Goal: Task Accomplishment & Management: Use online tool/utility

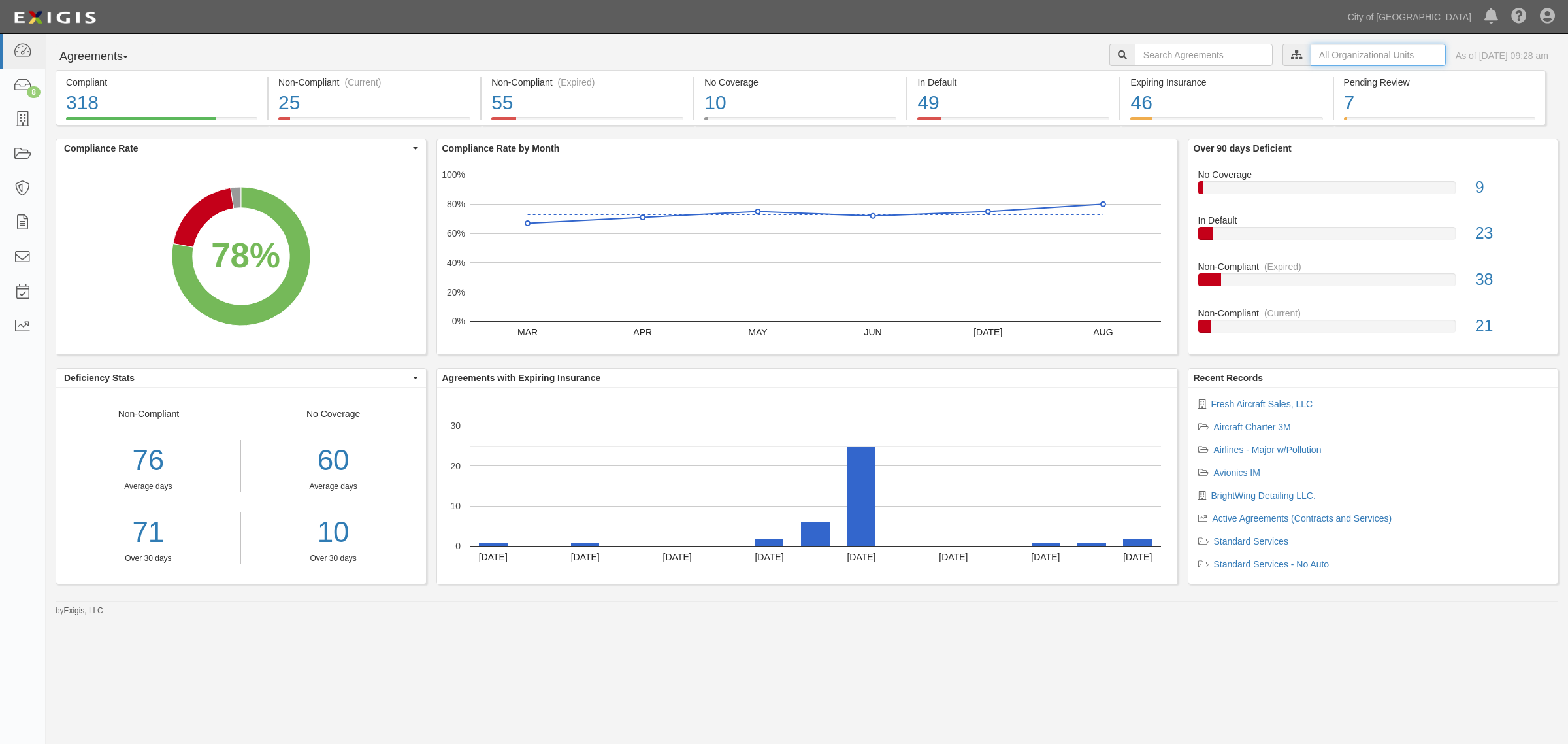
click at [1336, 56] on input "text" at bounding box center [1378, 55] width 135 height 22
click at [1155, 76] on icon at bounding box center [1159, 79] width 9 height 6
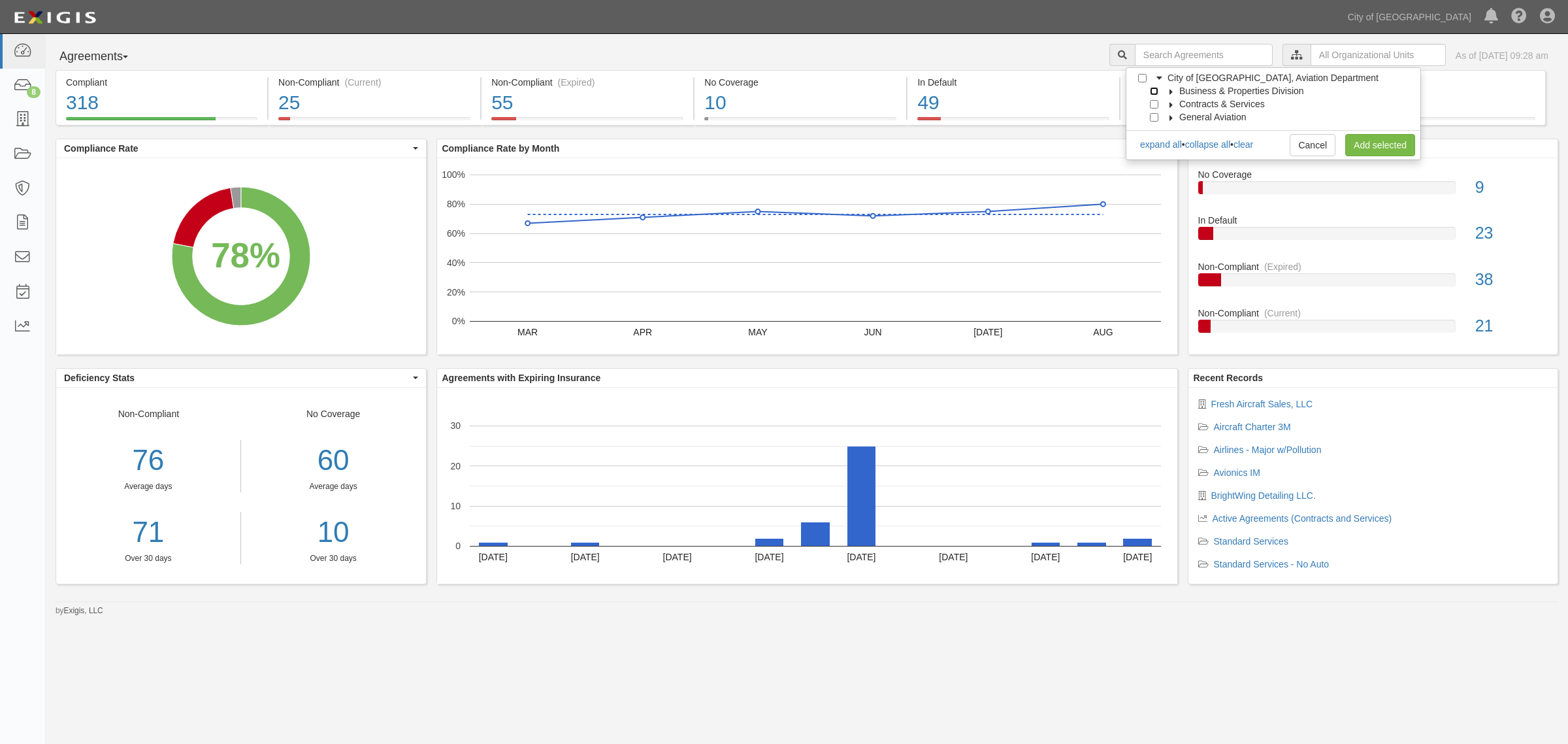
click at [1154, 92] on input "Business & Properties Division" at bounding box center [1154, 91] width 8 height 8
checkbox input "true"
click at [1369, 143] on link "Add selected" at bounding box center [1380, 145] width 70 height 22
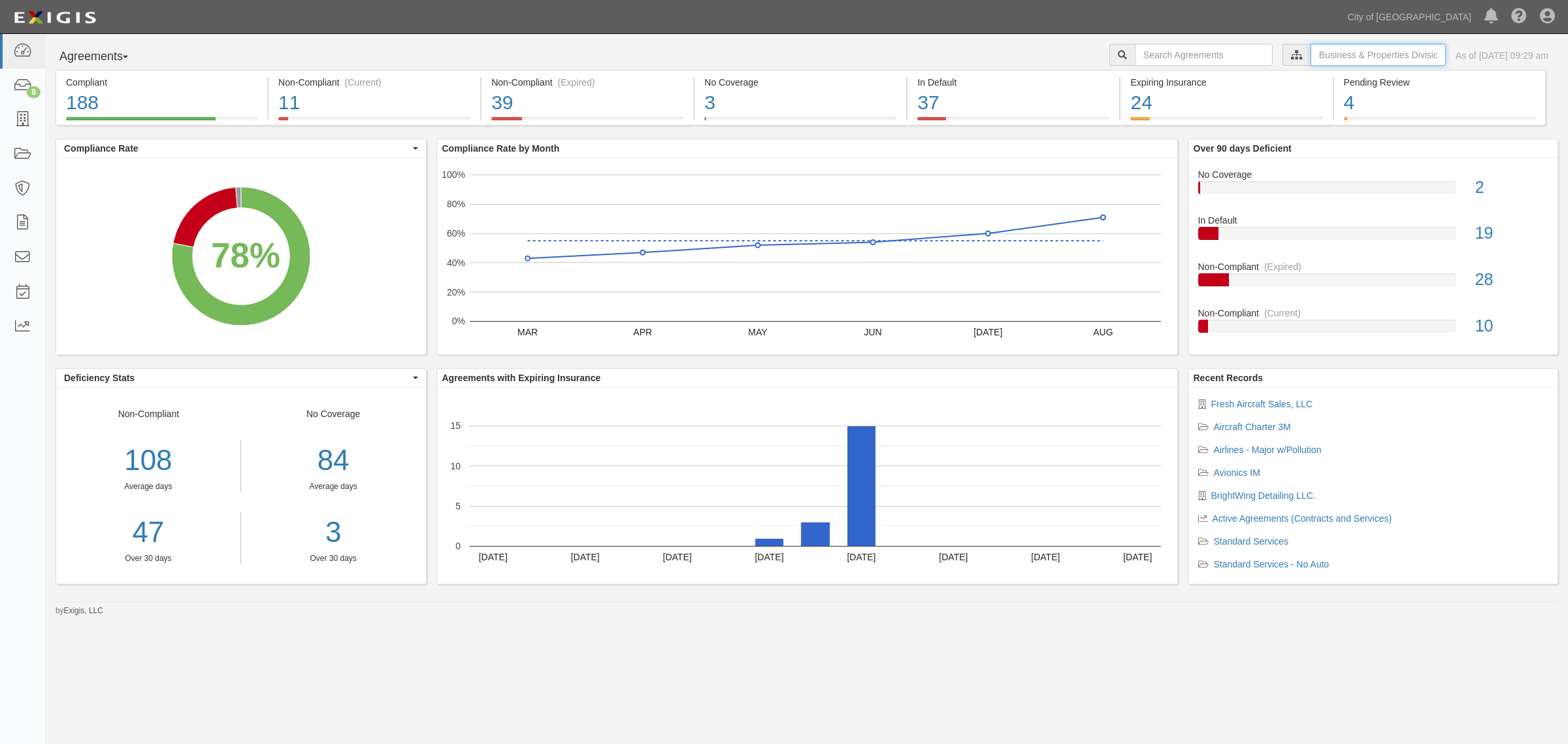
click at [1329, 54] on input "text" at bounding box center [1378, 55] width 135 height 22
click at [1157, 79] on icon at bounding box center [1159, 79] width 9 height 6
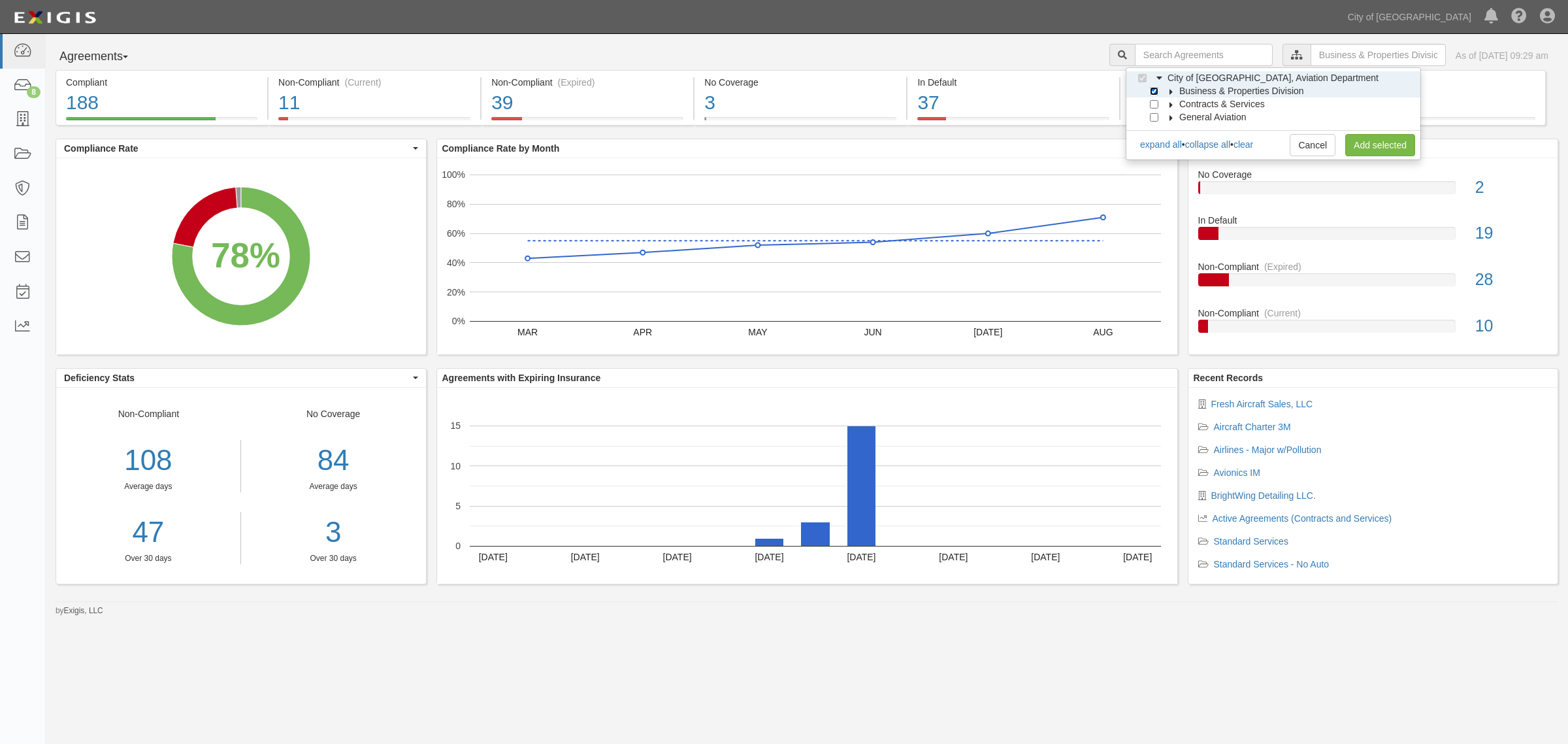
click at [1150, 89] on input "Business & Properties Division" at bounding box center [1154, 91] width 8 height 8
checkbox input "false"
click at [1153, 106] on input "Contracts & Services" at bounding box center [1154, 104] width 8 height 8
checkbox input "true"
click at [1378, 146] on link "Add selected" at bounding box center [1380, 145] width 70 height 22
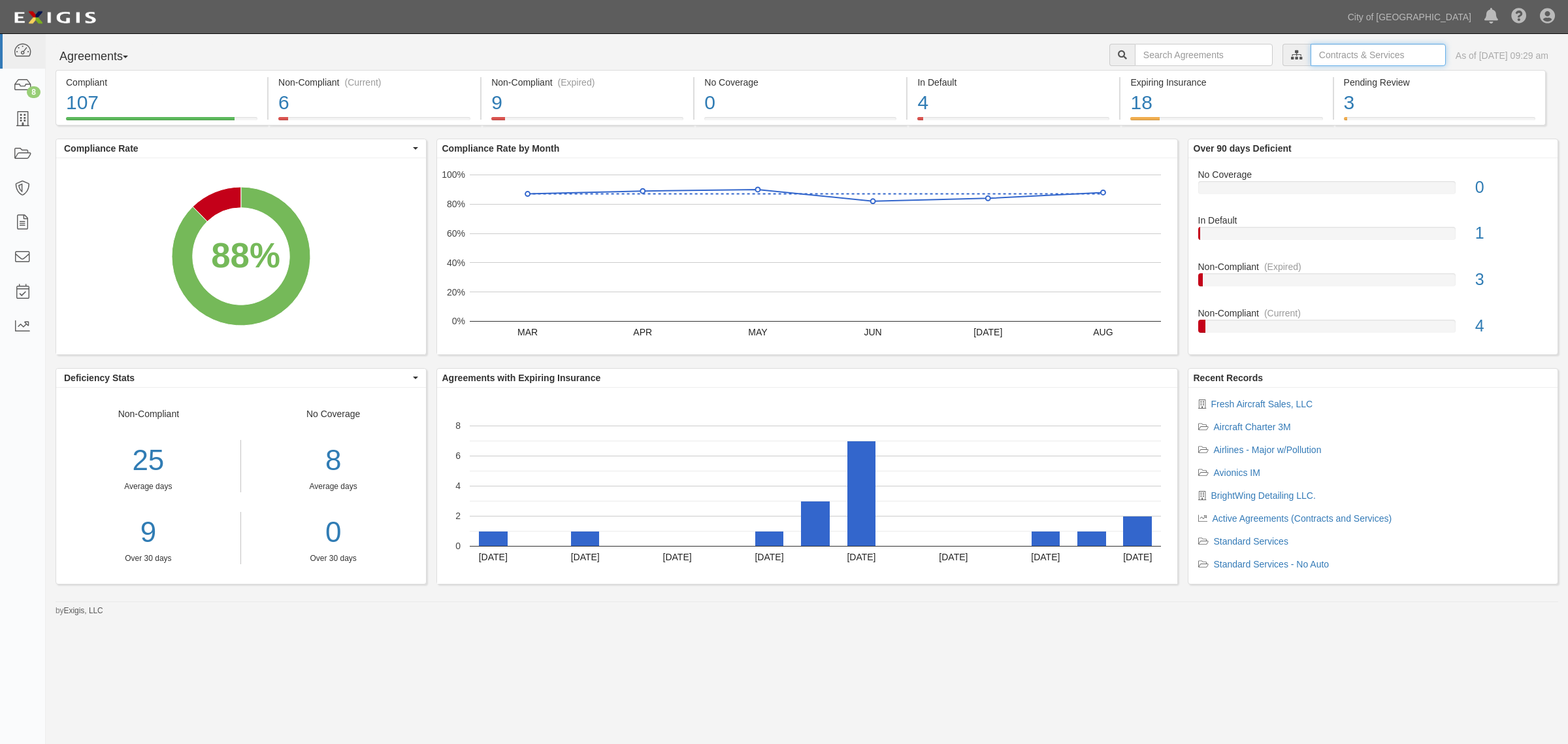
click at [1338, 54] on input "text" at bounding box center [1378, 55] width 135 height 22
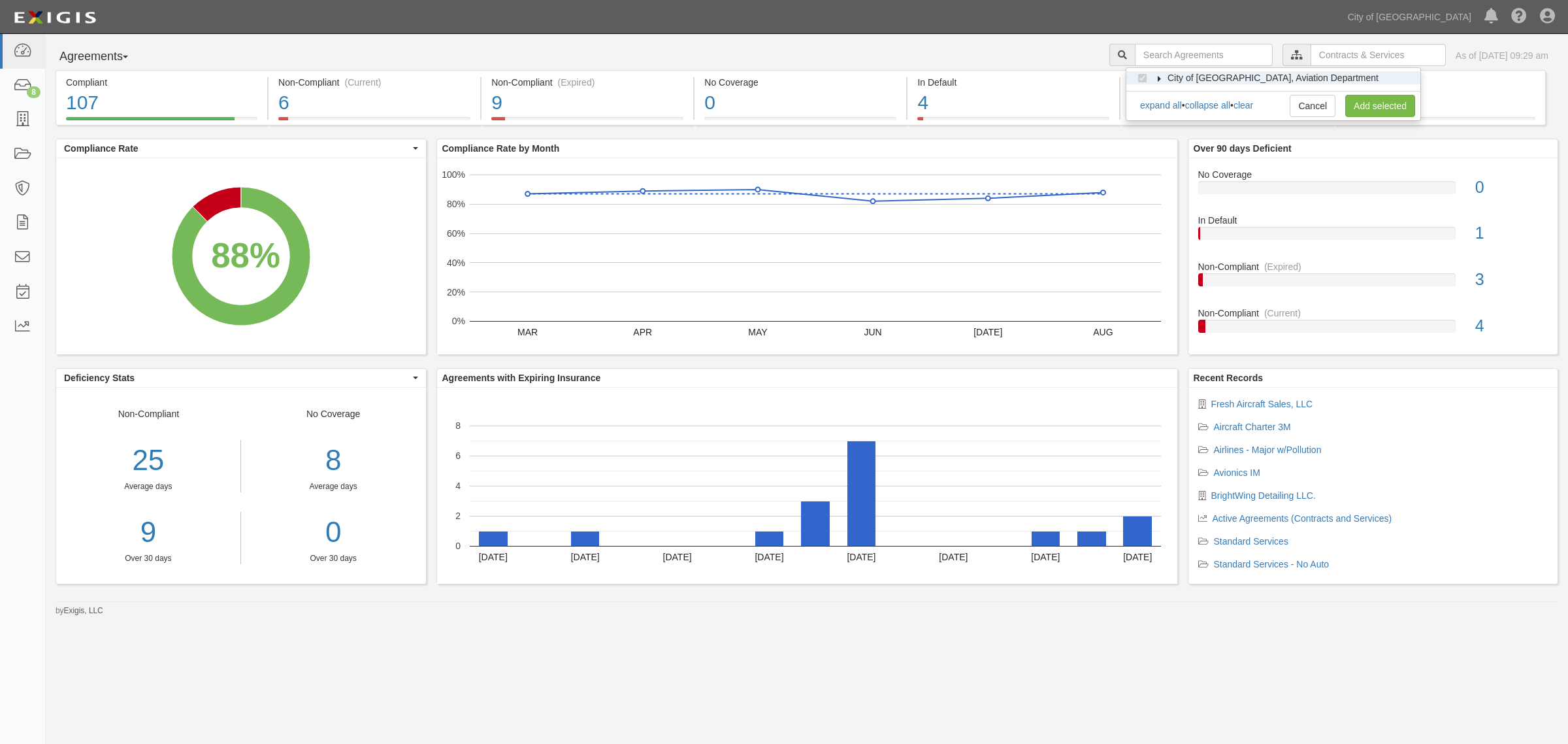
click at [1158, 74] on label "City of [GEOGRAPHIC_DATA], Aviation Department" at bounding box center [1265, 77] width 228 height 13
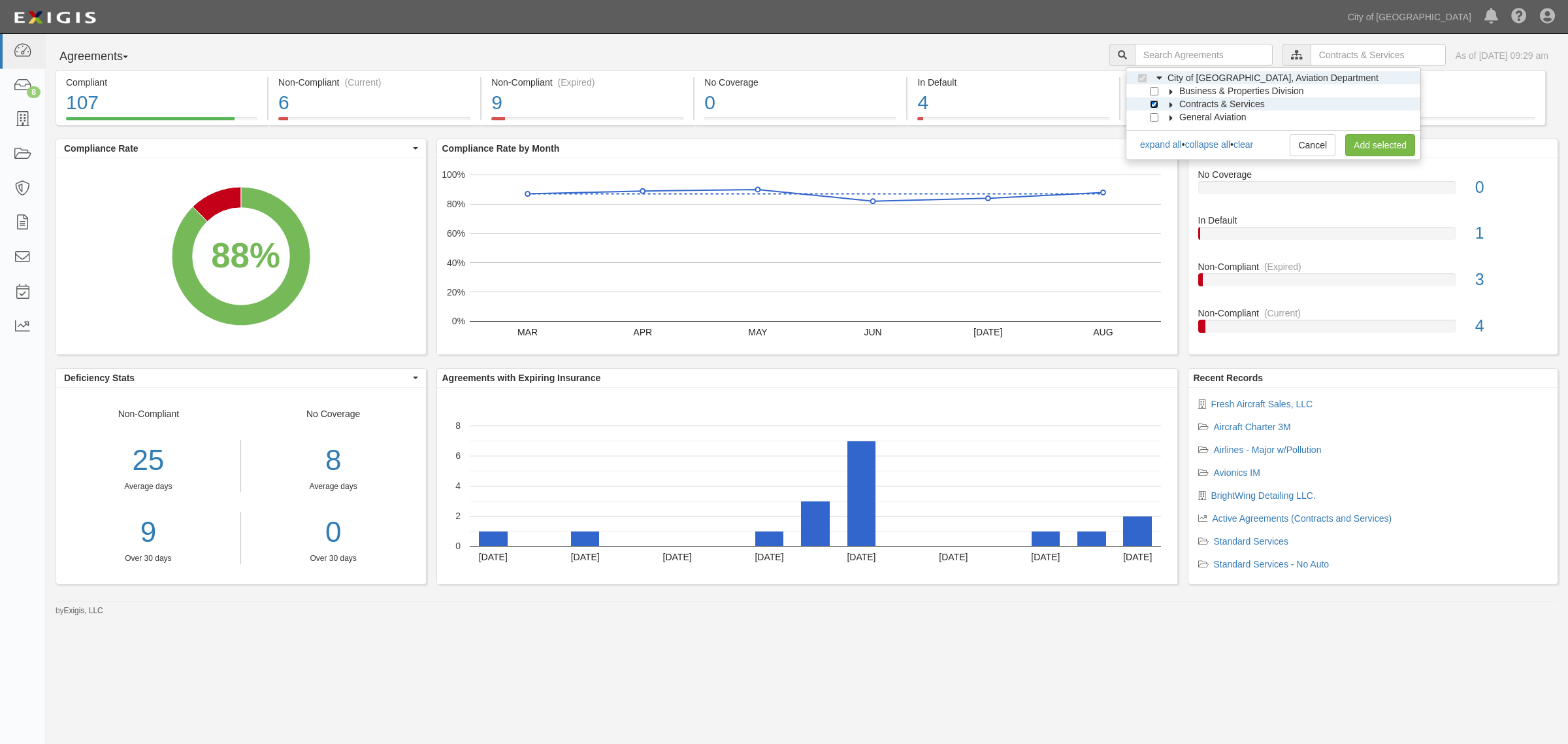
click at [1151, 103] on input "Contracts & Services" at bounding box center [1154, 104] width 8 height 8
checkbox input "false"
click at [1150, 116] on input "General Aviation" at bounding box center [1154, 117] width 8 height 8
checkbox input "true"
click at [1372, 147] on link "Add selected" at bounding box center [1380, 145] width 70 height 22
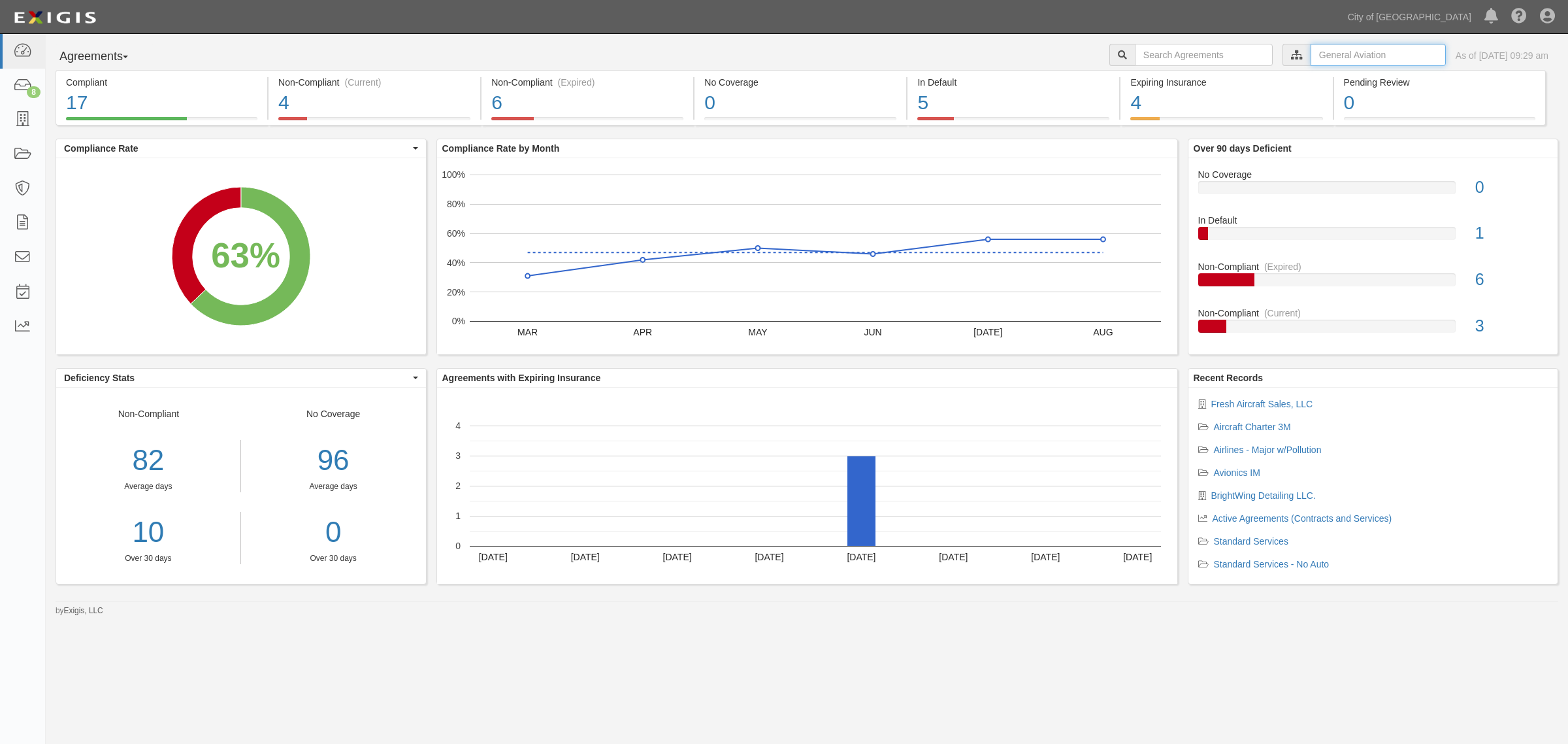
click at [1343, 50] on input "text" at bounding box center [1378, 55] width 135 height 22
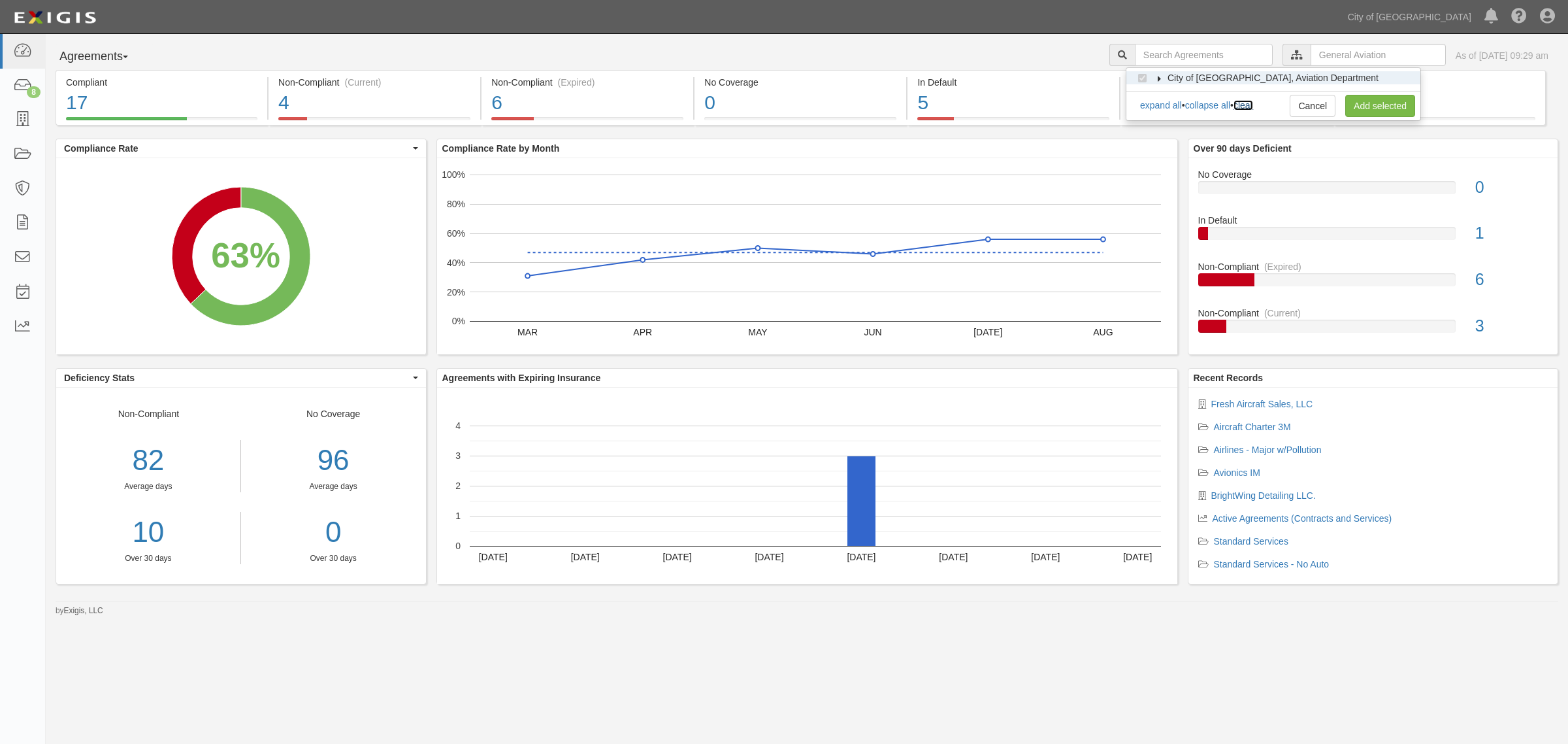
click at [1248, 102] on link "clear" at bounding box center [1243, 105] width 20 height 10
checkbox input "false"
click at [1159, 76] on icon at bounding box center [1159, 79] width 9 height 6
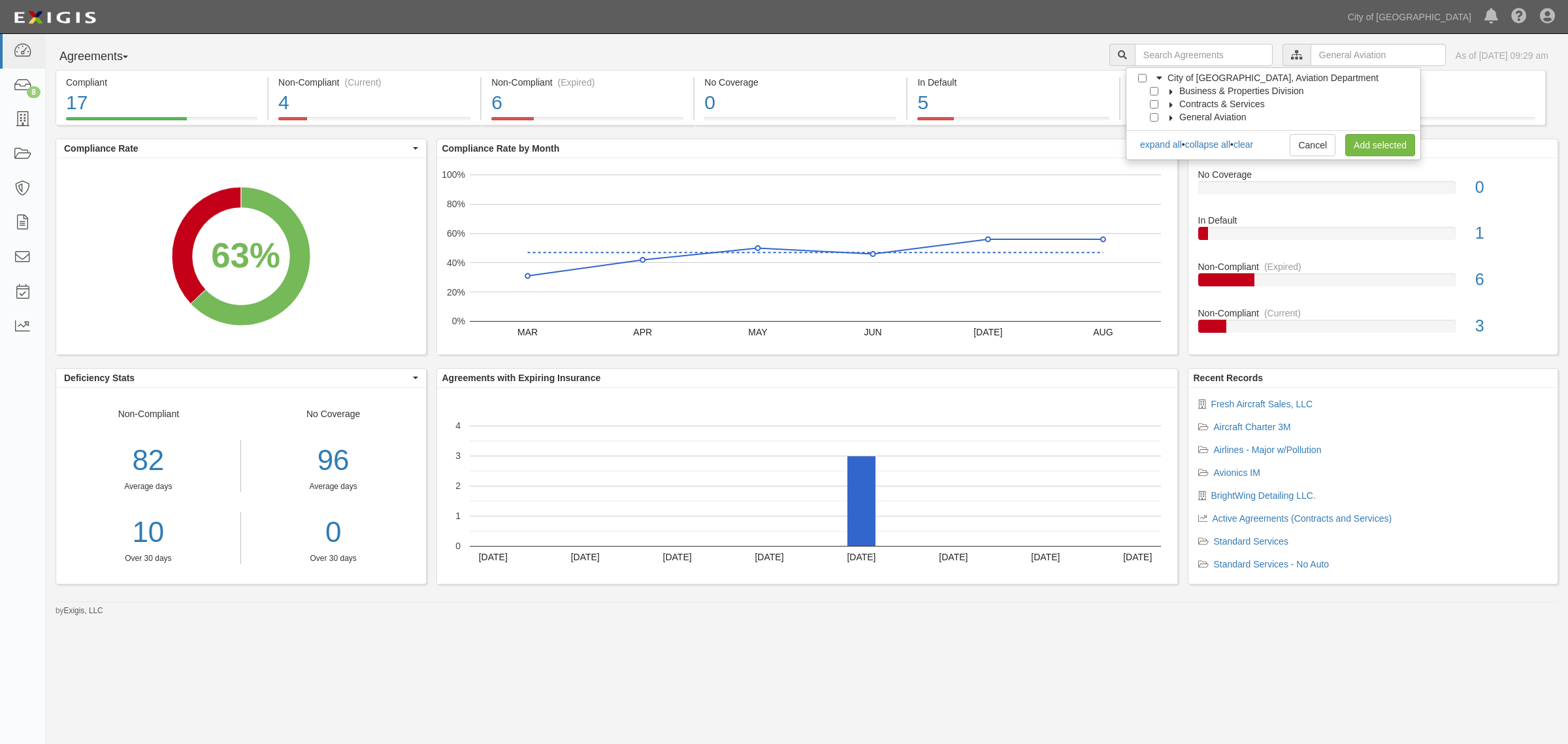
click at [1171, 89] on icon at bounding box center [1171, 92] width 9 height 6
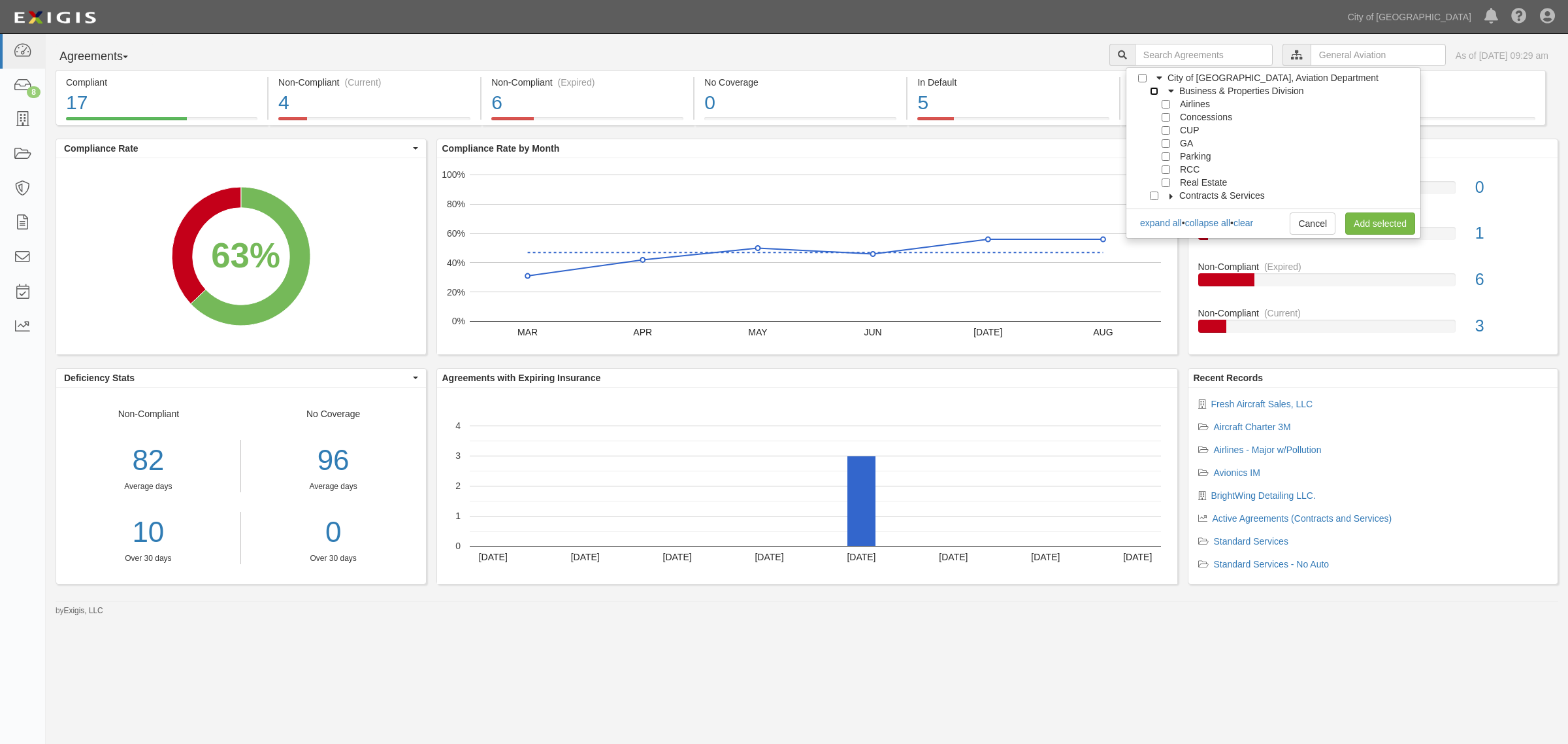
click at [1150, 93] on input "Business & Properties Division" at bounding box center [1154, 91] width 8 height 8
checkbox input "true"
click at [1164, 180] on input "Real Estate" at bounding box center [1165, 182] width 8 height 8
checkbox input "true"
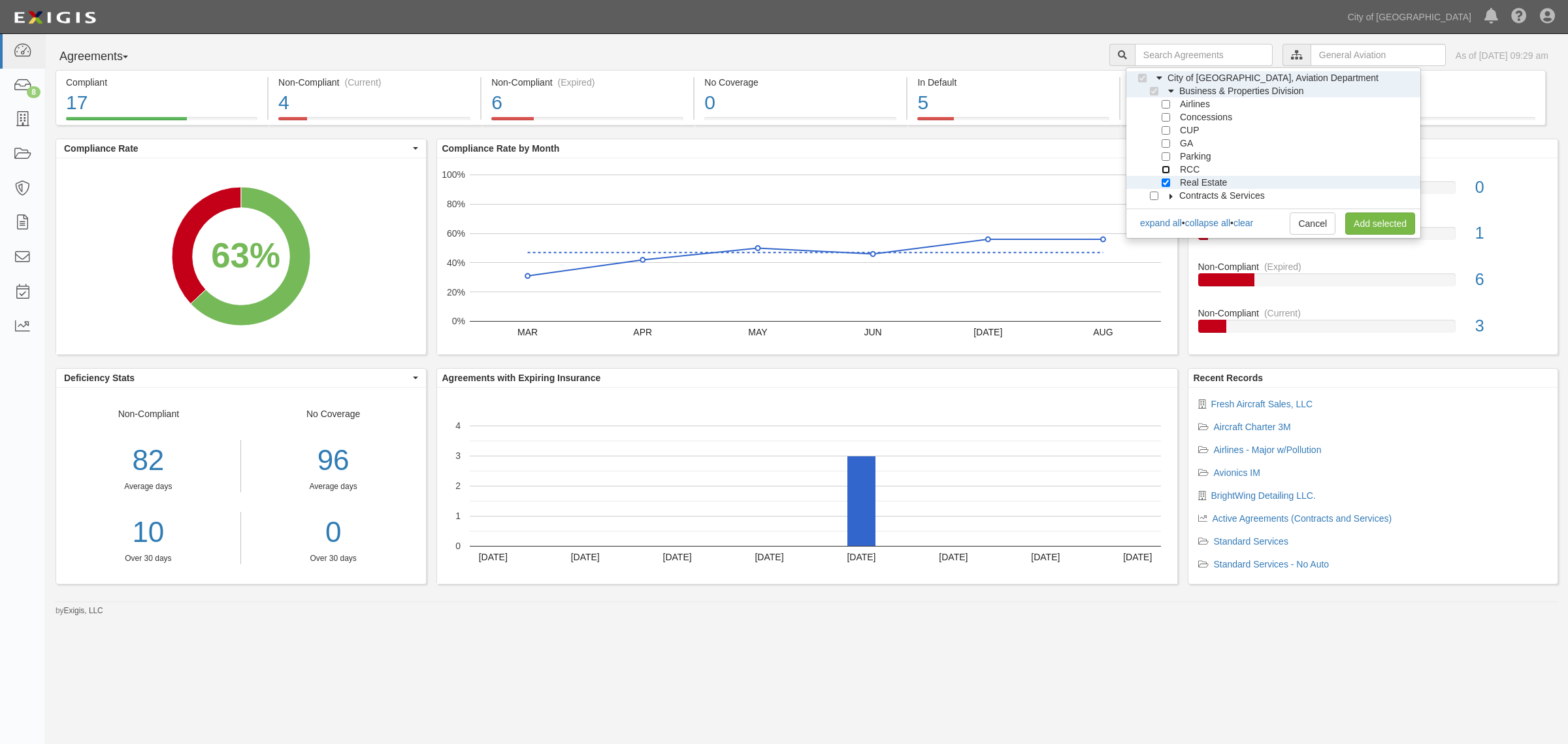
click at [1164, 171] on input "RCC" at bounding box center [1165, 169] width 8 height 8
checkbox input "true"
click at [1164, 159] on input "Parking" at bounding box center [1165, 156] width 8 height 8
checkbox input "true"
click at [1371, 214] on link "Add selected" at bounding box center [1380, 223] width 70 height 22
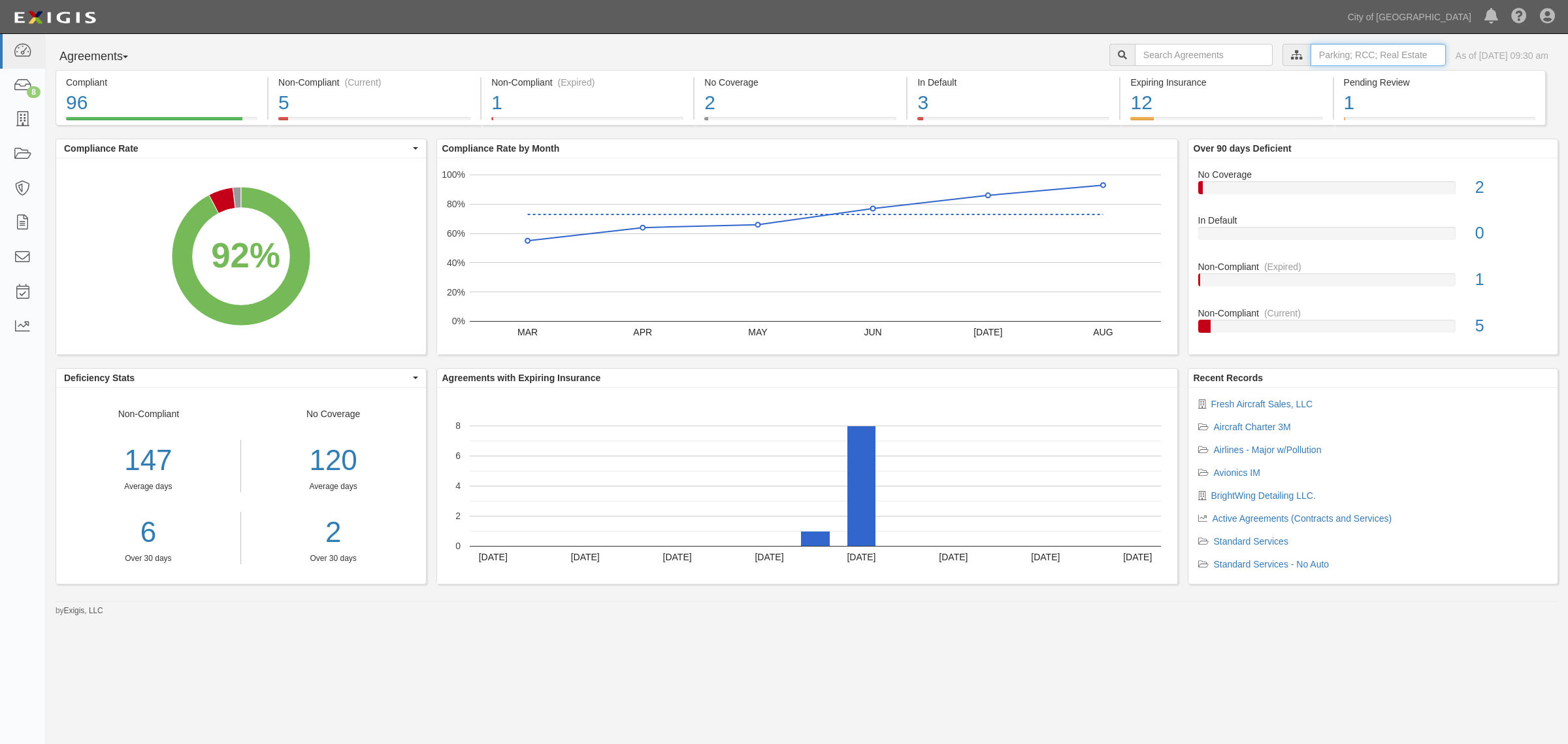
click at [1337, 46] on input "text" at bounding box center [1378, 55] width 135 height 22
click at [1249, 102] on link "clear" at bounding box center [1243, 105] width 20 height 10
checkbox input "false"
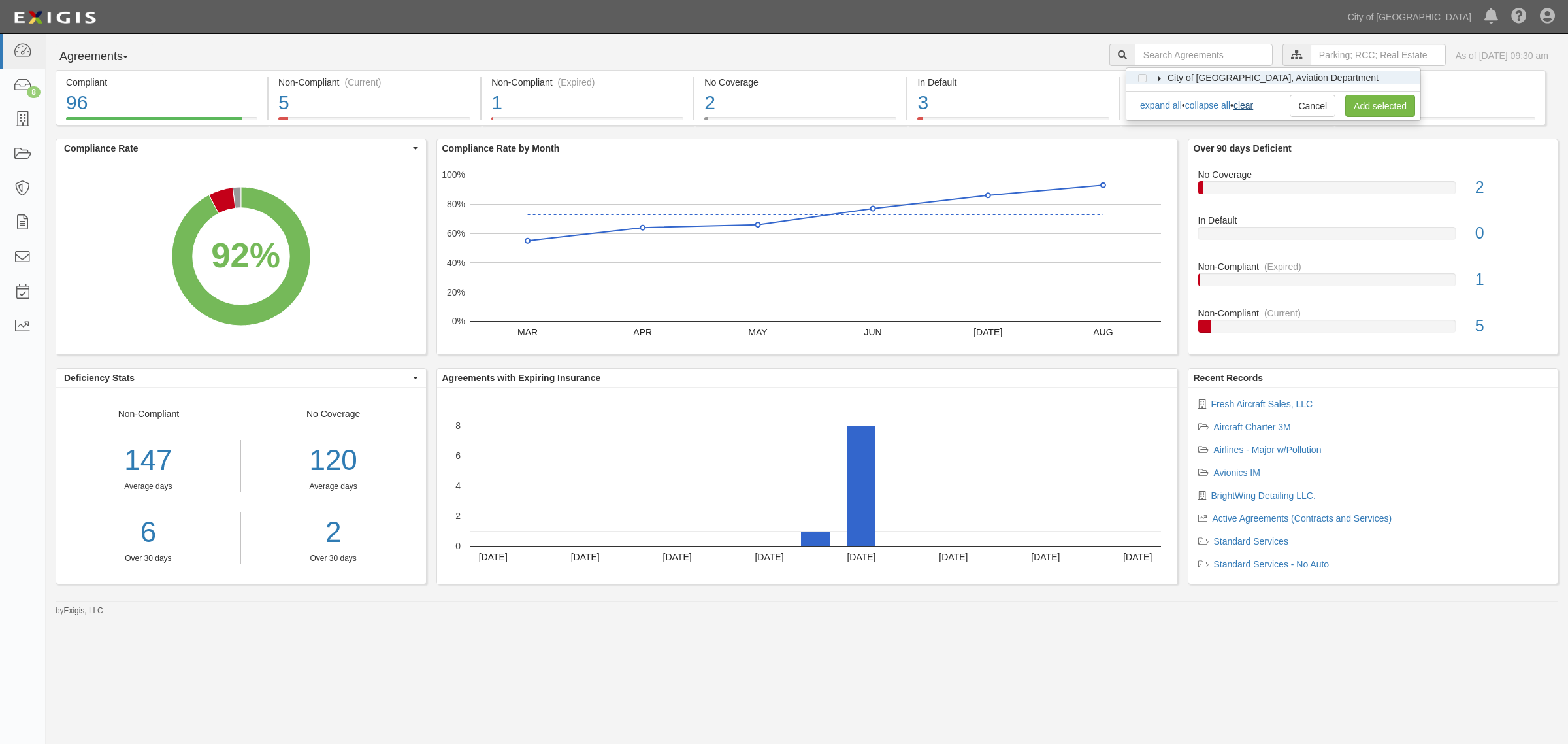
checkbox input "false"
click at [1165, 70] on div "City of Phoenix, Aviation Department Business & Properties Division Airlines Co…" at bounding box center [1273, 94] width 296 height 54
click at [1155, 79] on icon at bounding box center [1159, 79] width 9 height 6
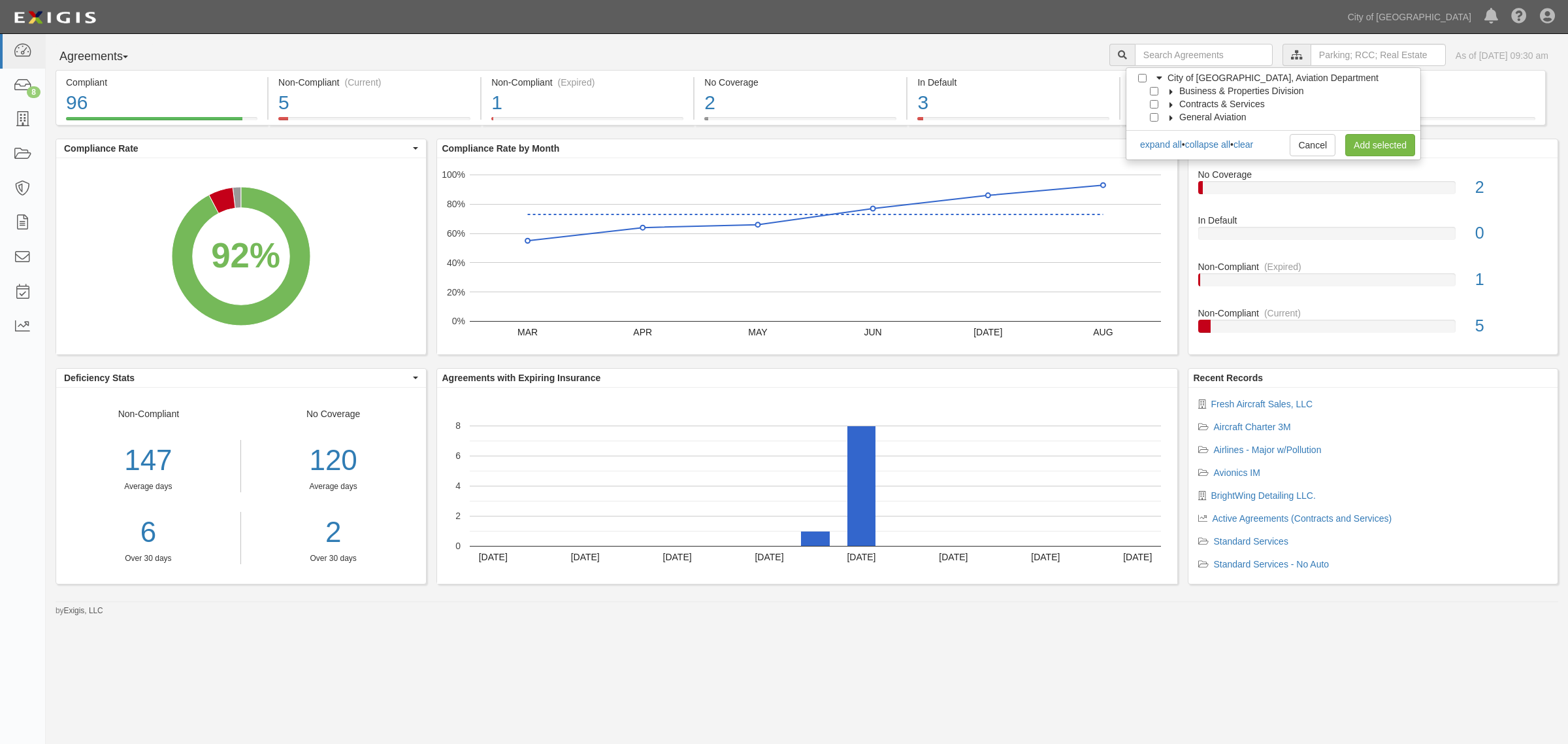
click at [1168, 89] on icon at bounding box center [1171, 92] width 9 height 6
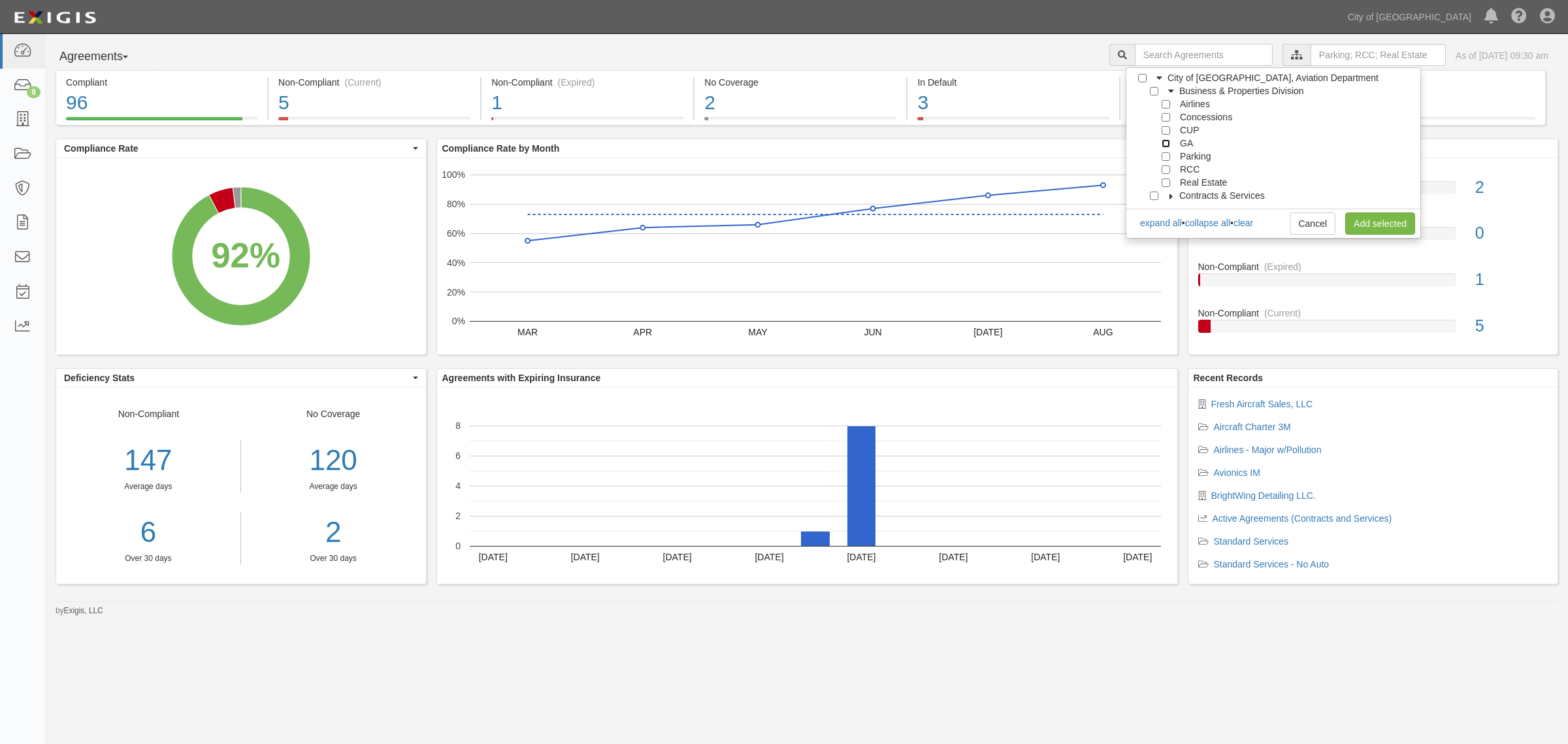
click at [1163, 141] on input "GA" at bounding box center [1165, 143] width 8 height 8
checkbox input "true"
click at [1164, 127] on input "CUP" at bounding box center [1165, 130] width 8 height 8
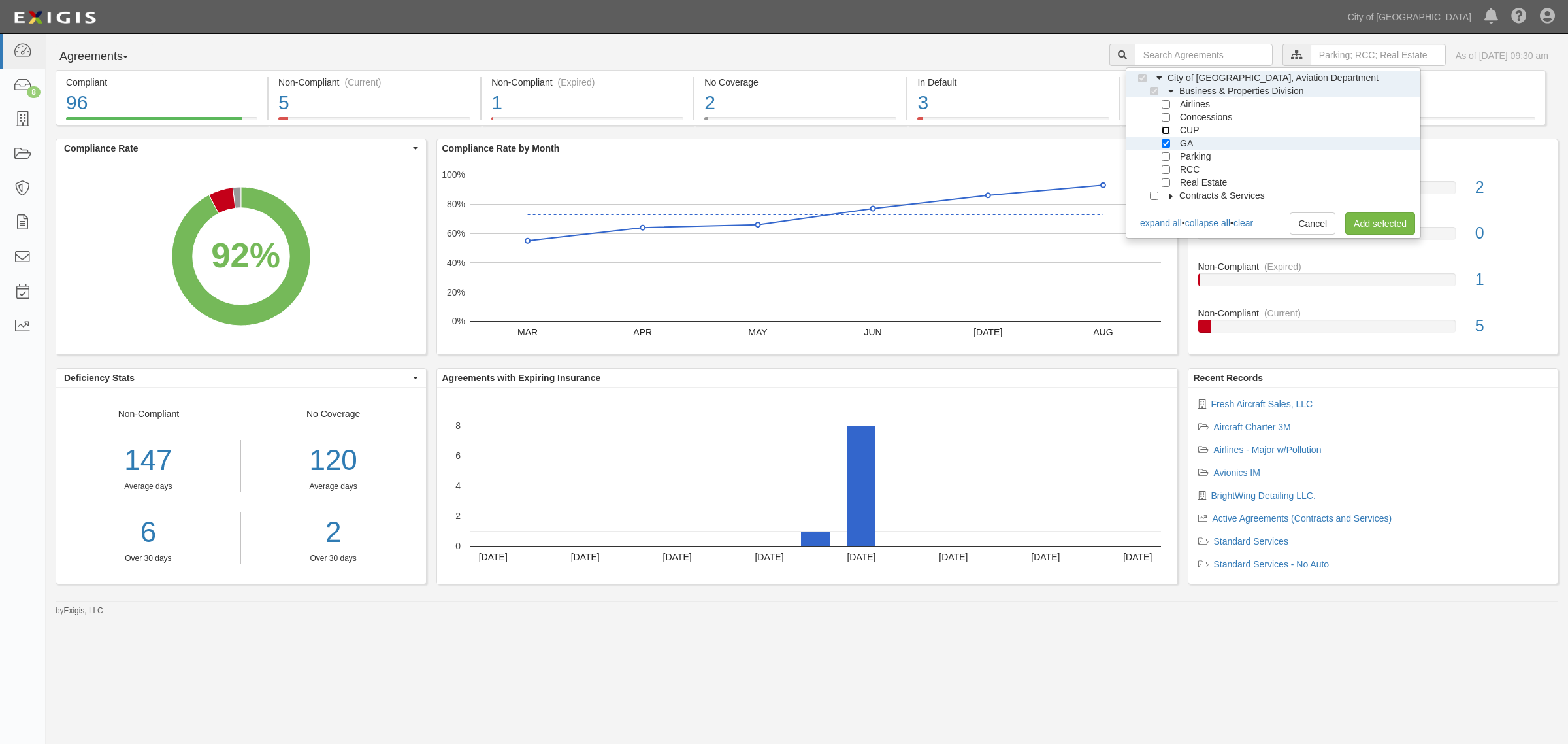
checkbox input "true"
click at [1369, 214] on link "Add selected" at bounding box center [1380, 223] width 70 height 22
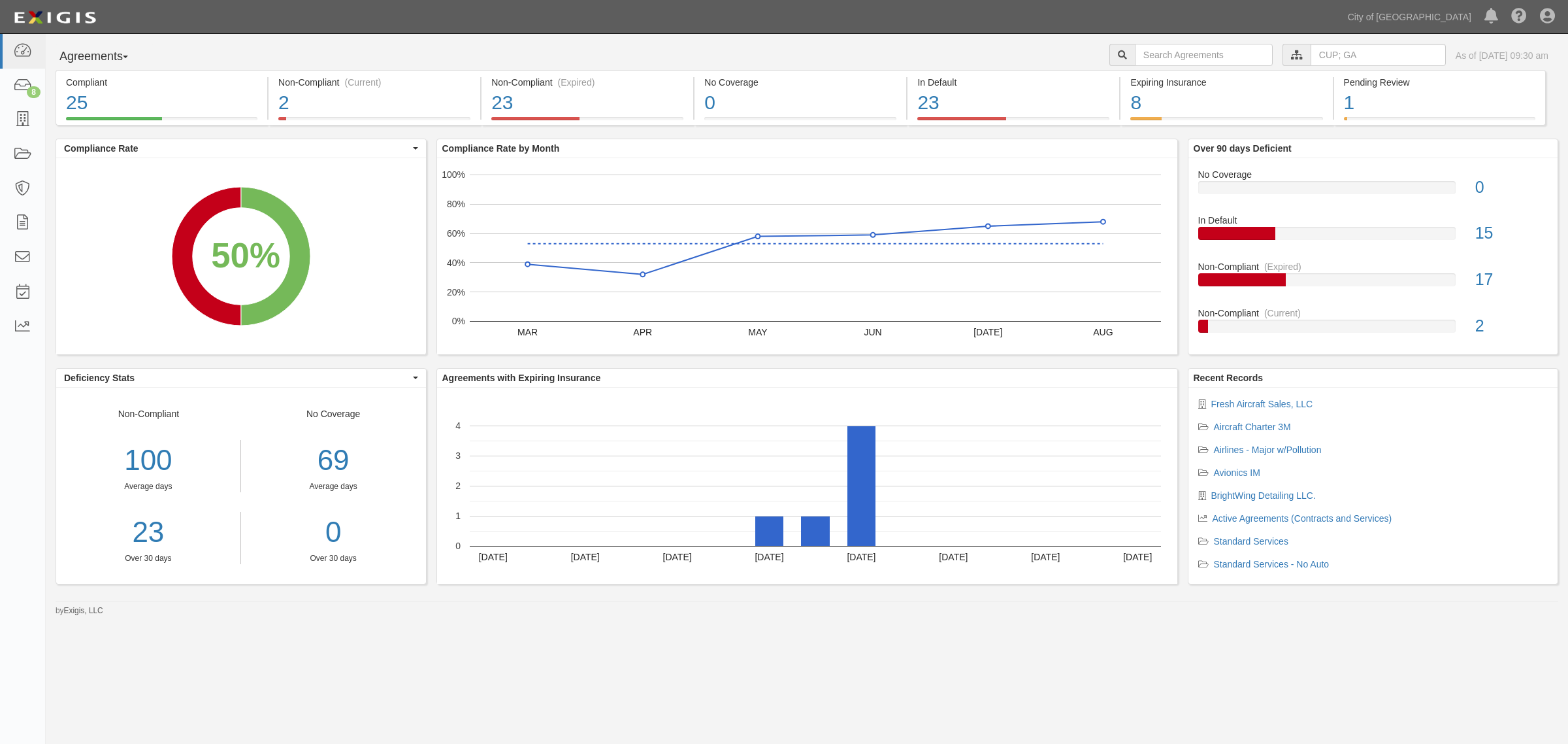
click at [1324, 42] on div "Agreements Parties Agreements Coverages City of [GEOGRAPHIC_DATA], Aviation Dep…" at bounding box center [806, 325] width 1522 height 583
click at [1323, 54] on input "text" at bounding box center [1378, 55] width 135 height 22
click at [1253, 103] on link "clear" at bounding box center [1243, 105] width 20 height 10
checkbox input "false"
click at [1161, 76] on icon at bounding box center [1159, 79] width 9 height 6
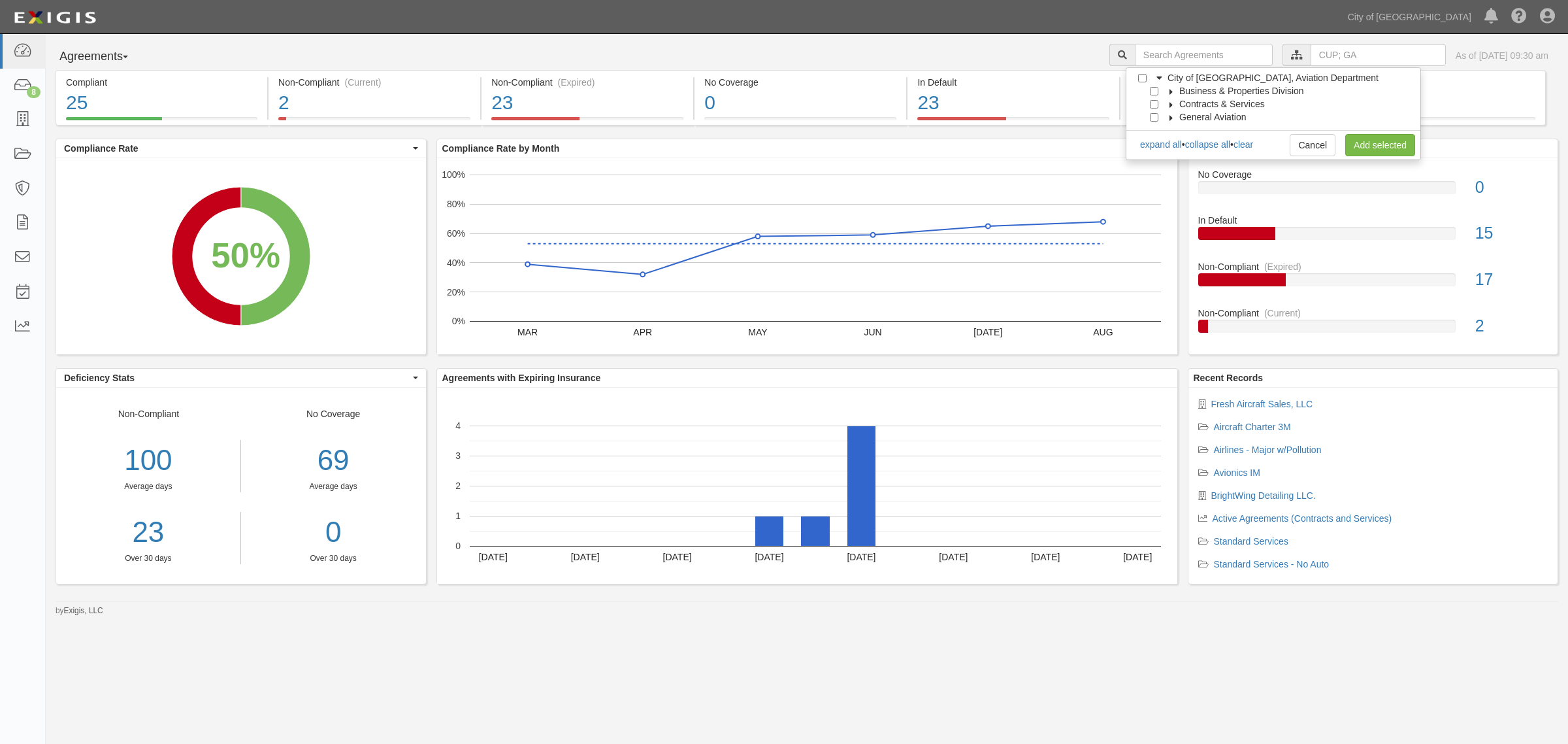
click at [1170, 90] on icon at bounding box center [1171, 92] width 9 height 6
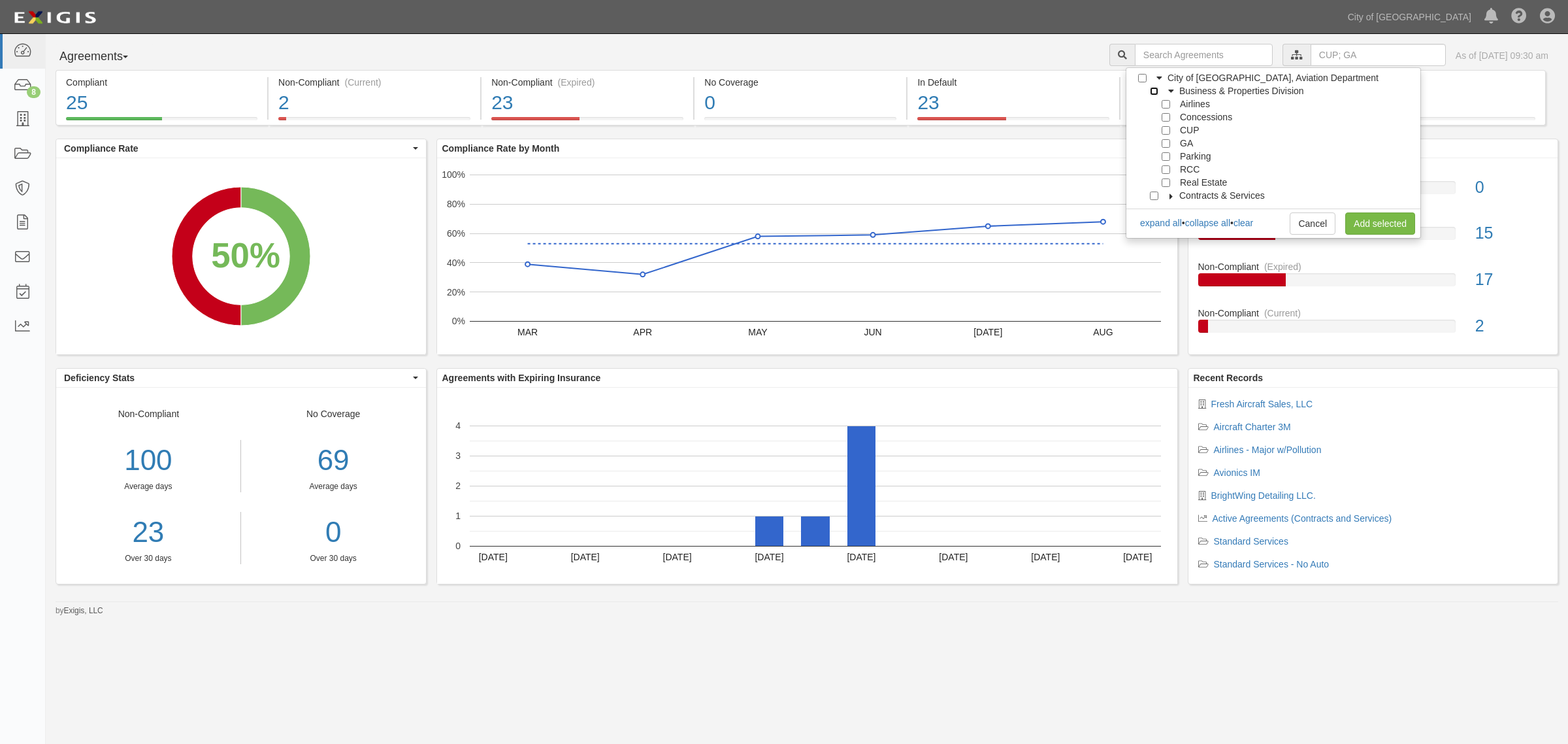
click at [1157, 92] on input "Business & Properties Division" at bounding box center [1154, 91] width 8 height 8
checkbox input "true"
click at [1164, 118] on input "Concessions" at bounding box center [1165, 117] width 8 height 8
checkbox input "true"
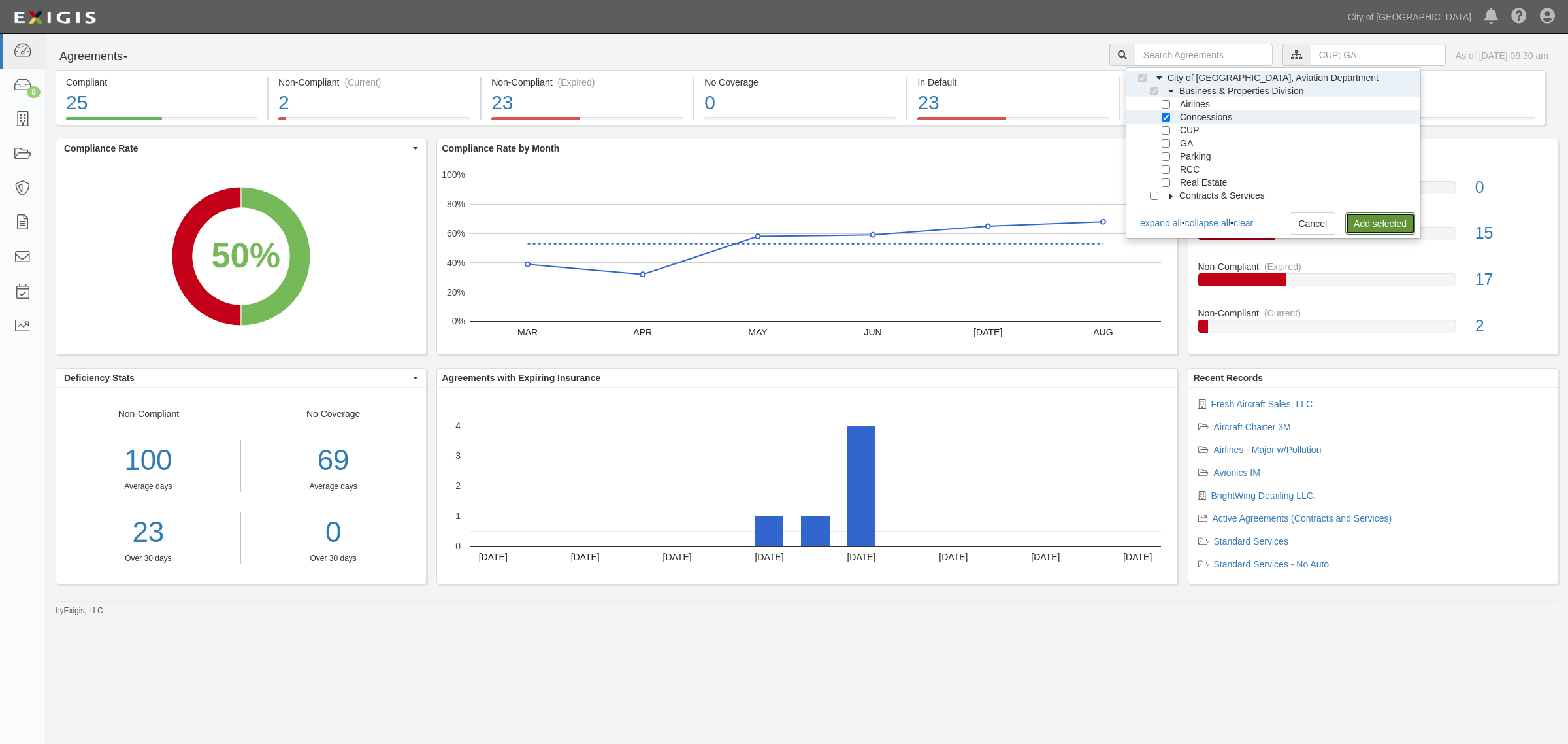
click at [1379, 214] on link "Add selected" at bounding box center [1380, 223] width 70 height 22
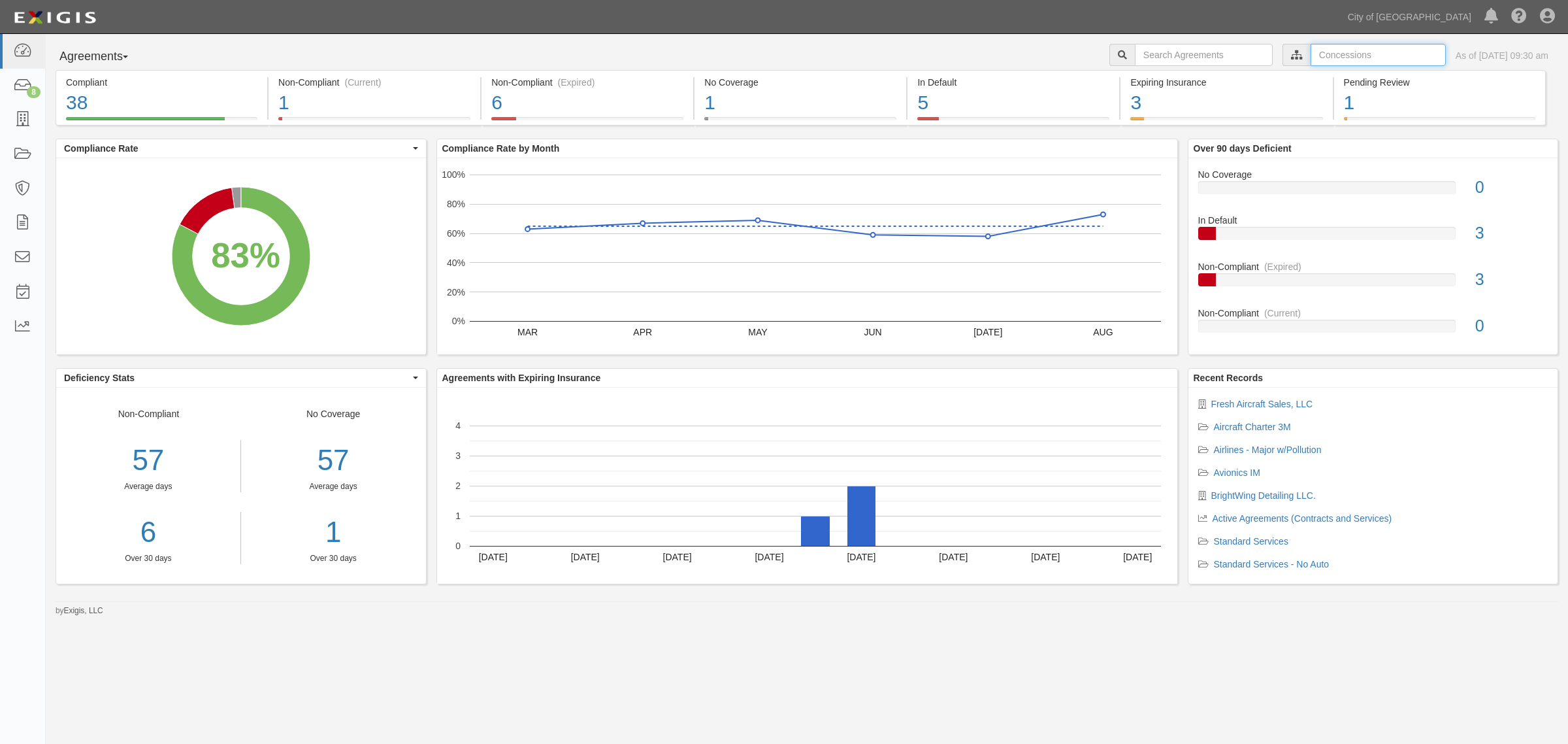
click at [1311, 50] on input "text" at bounding box center [1378, 55] width 135 height 22
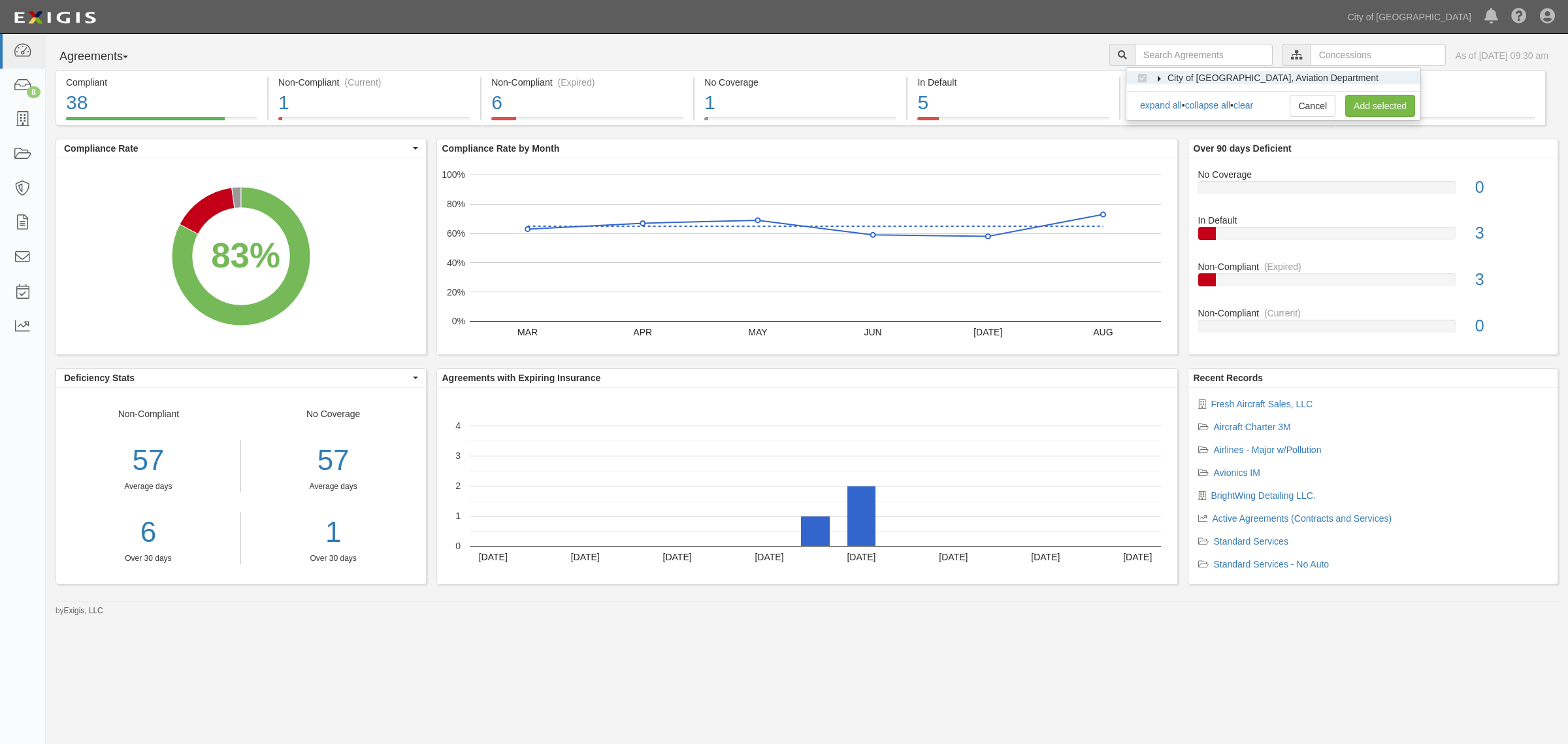
click at [1159, 76] on icon at bounding box center [1159, 79] width 9 height 6
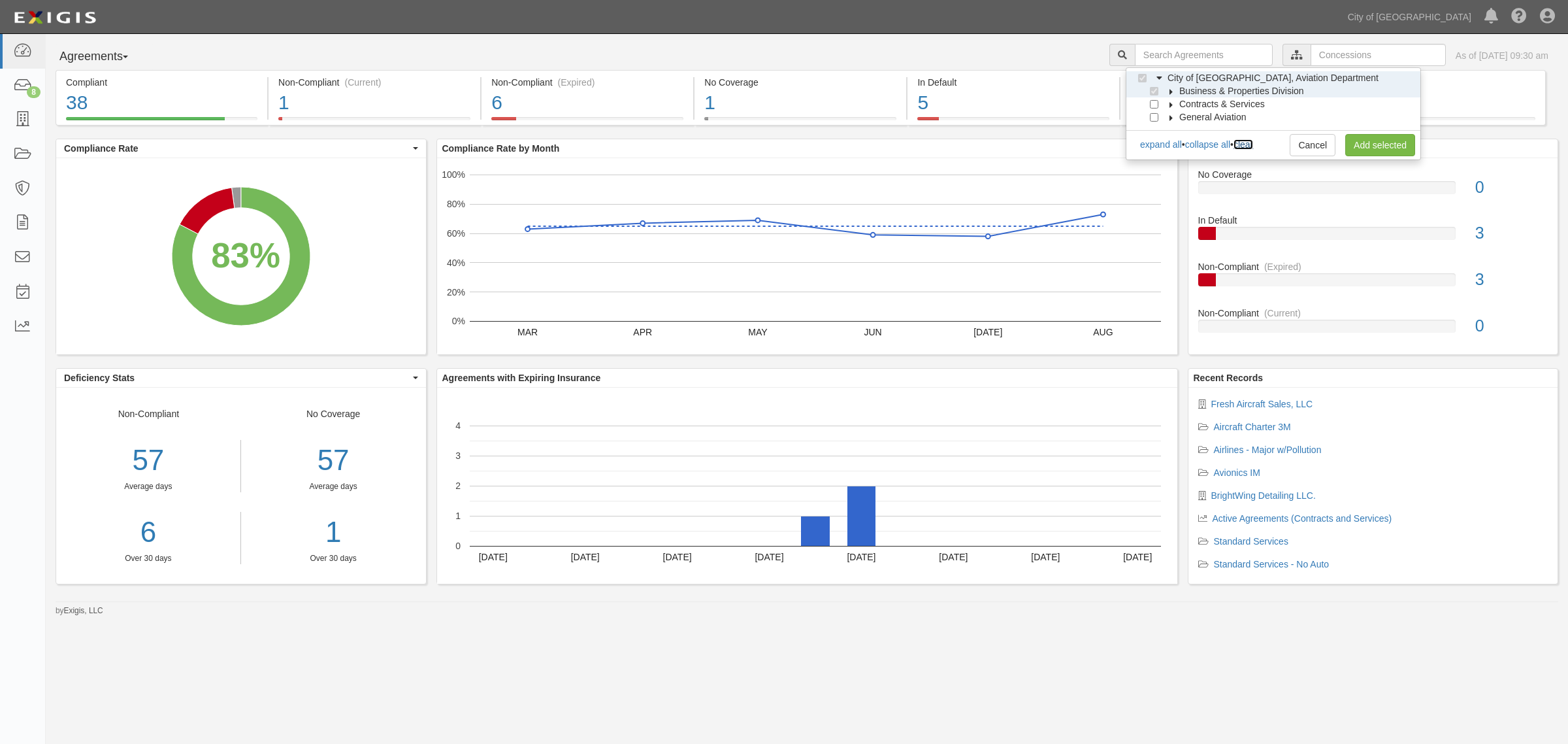
click at [1251, 144] on link "clear" at bounding box center [1243, 144] width 20 height 10
checkbox input "false"
click at [1167, 87] on label "Business & Properties Division" at bounding box center [1233, 90] width 141 height 13
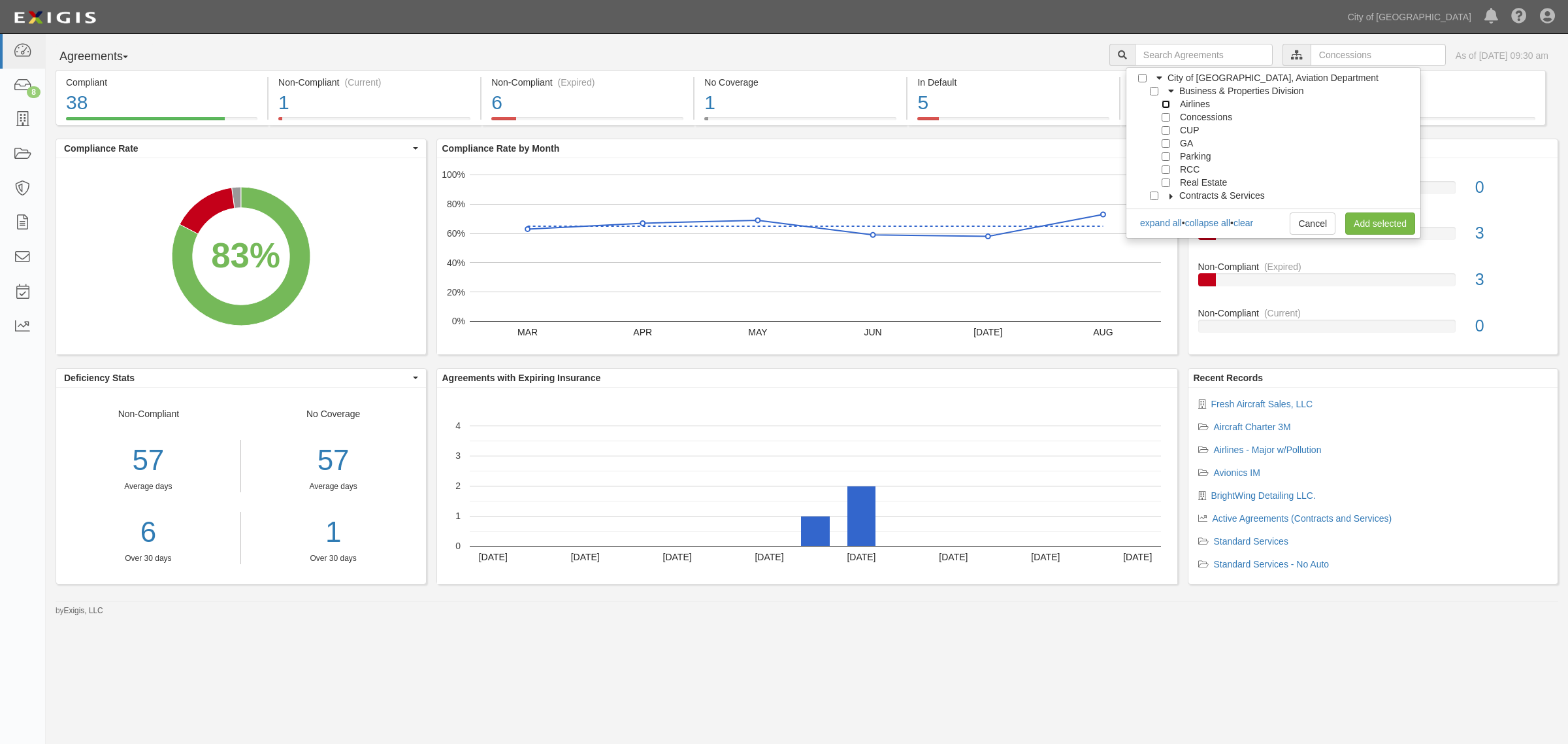
click at [1163, 101] on input "Airlines" at bounding box center [1165, 104] width 8 height 8
checkbox input "true"
click at [1375, 224] on link "Add selected" at bounding box center [1380, 223] width 70 height 22
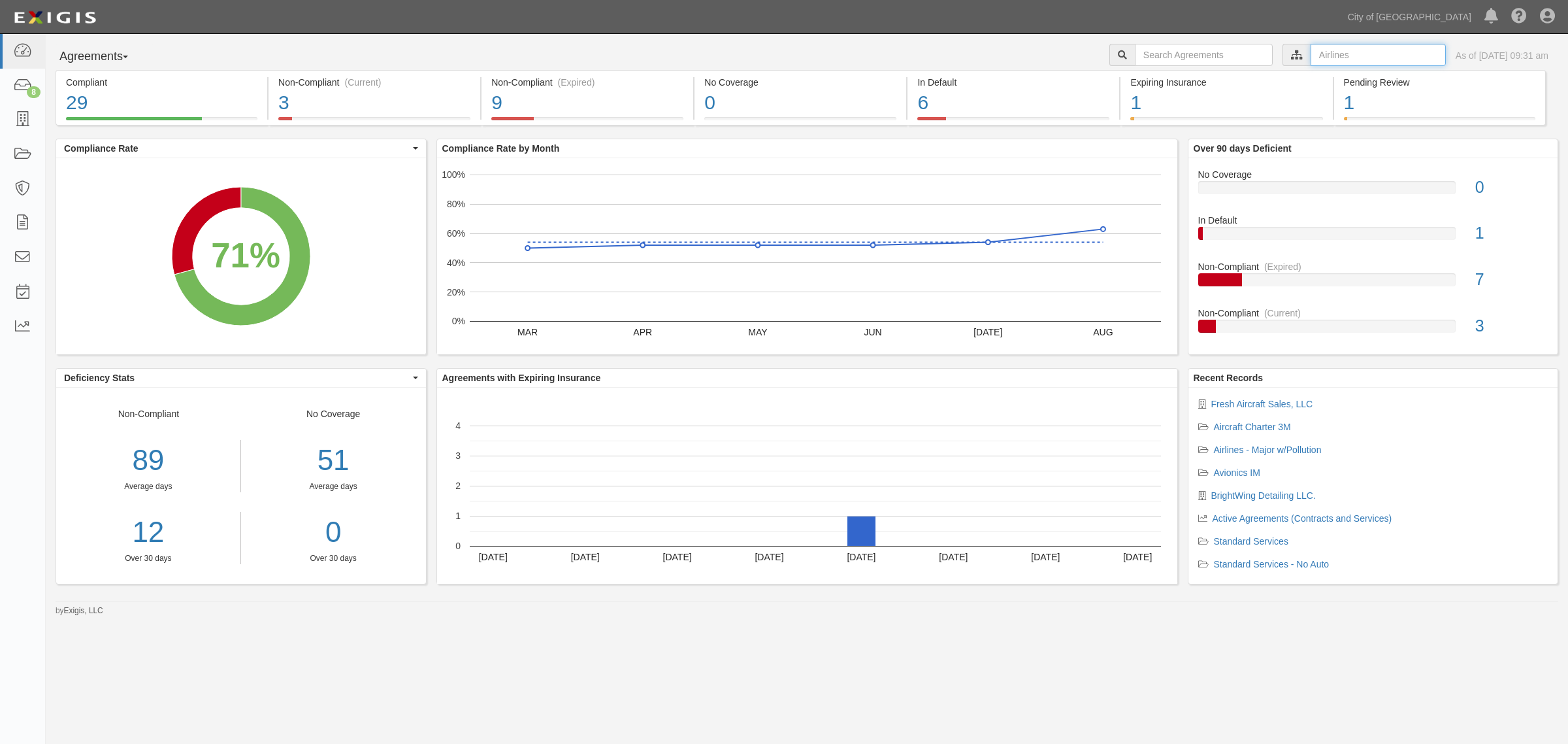
click at [1324, 50] on input "text" at bounding box center [1378, 55] width 135 height 22
click at [1253, 109] on link "clear" at bounding box center [1243, 105] width 20 height 10
checkbox input "false"
click at [1159, 73] on label "City of [GEOGRAPHIC_DATA], Aviation Department" at bounding box center [1265, 77] width 228 height 13
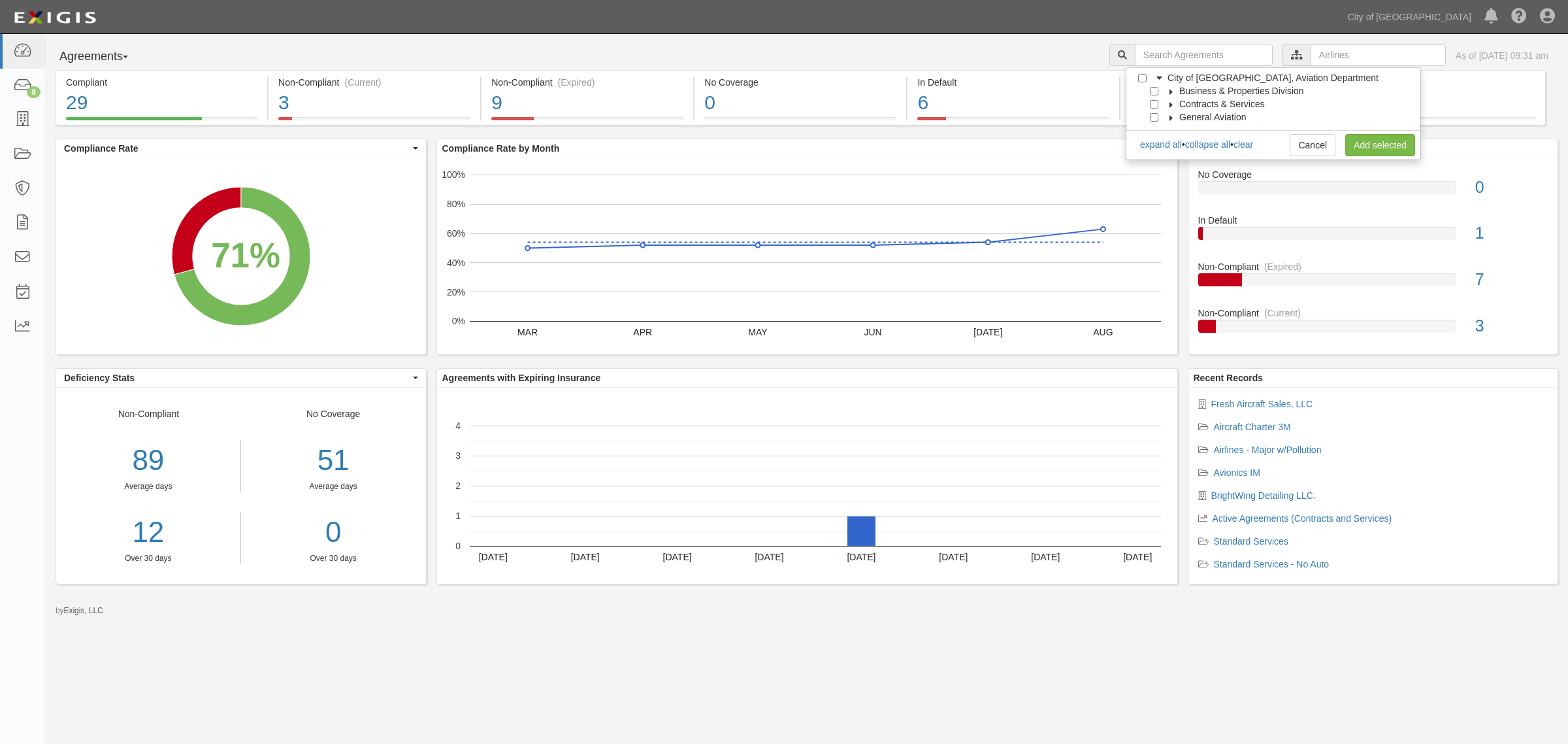
click at [1170, 115] on icon at bounding box center [1171, 118] width 9 height 6
click at [1165, 131] on input "DeerValley" at bounding box center [1165, 130] width 8 height 8
checkbox input "true"
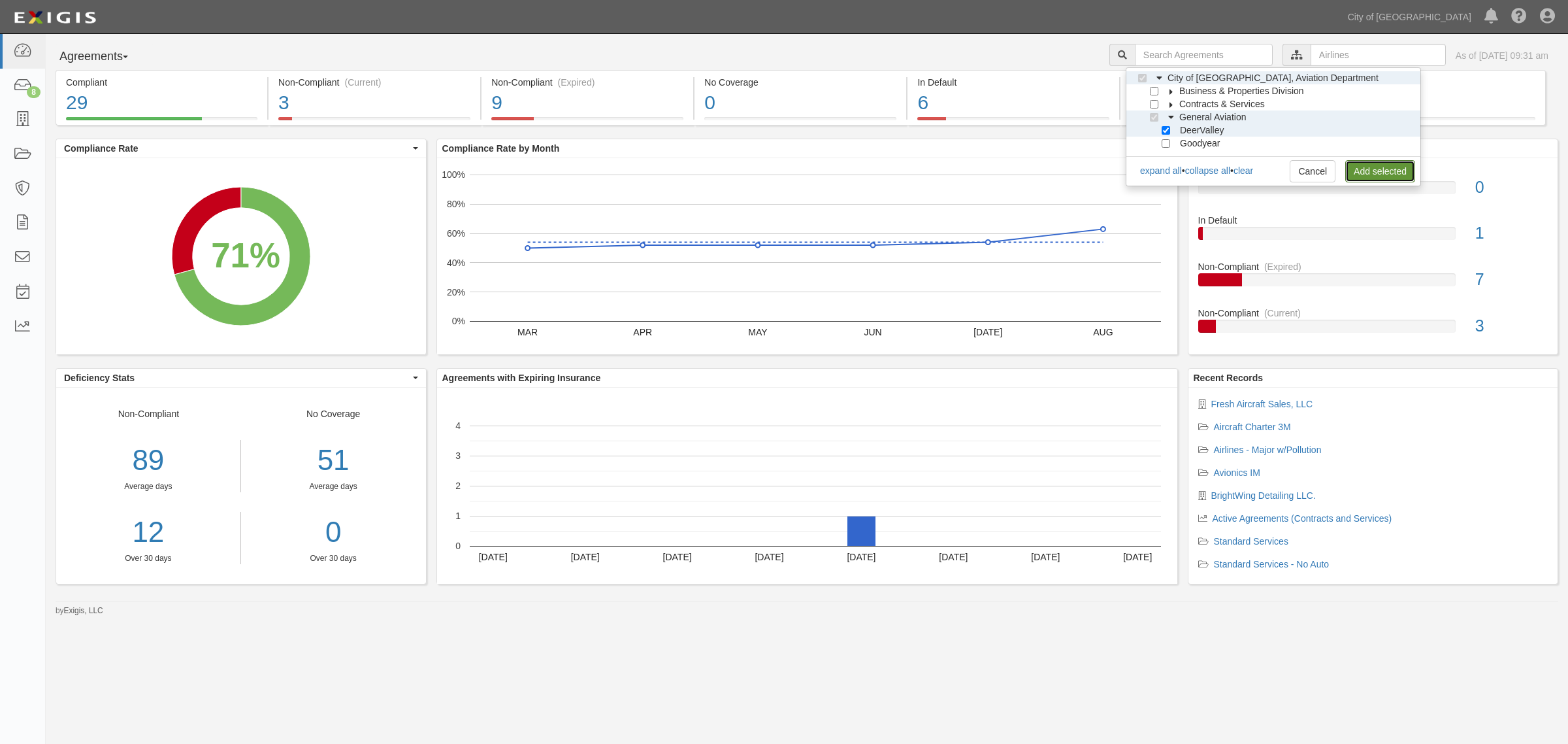
click at [1379, 171] on link "Add selected" at bounding box center [1380, 171] width 70 height 22
